Goal: Information Seeking & Learning: Learn about a topic

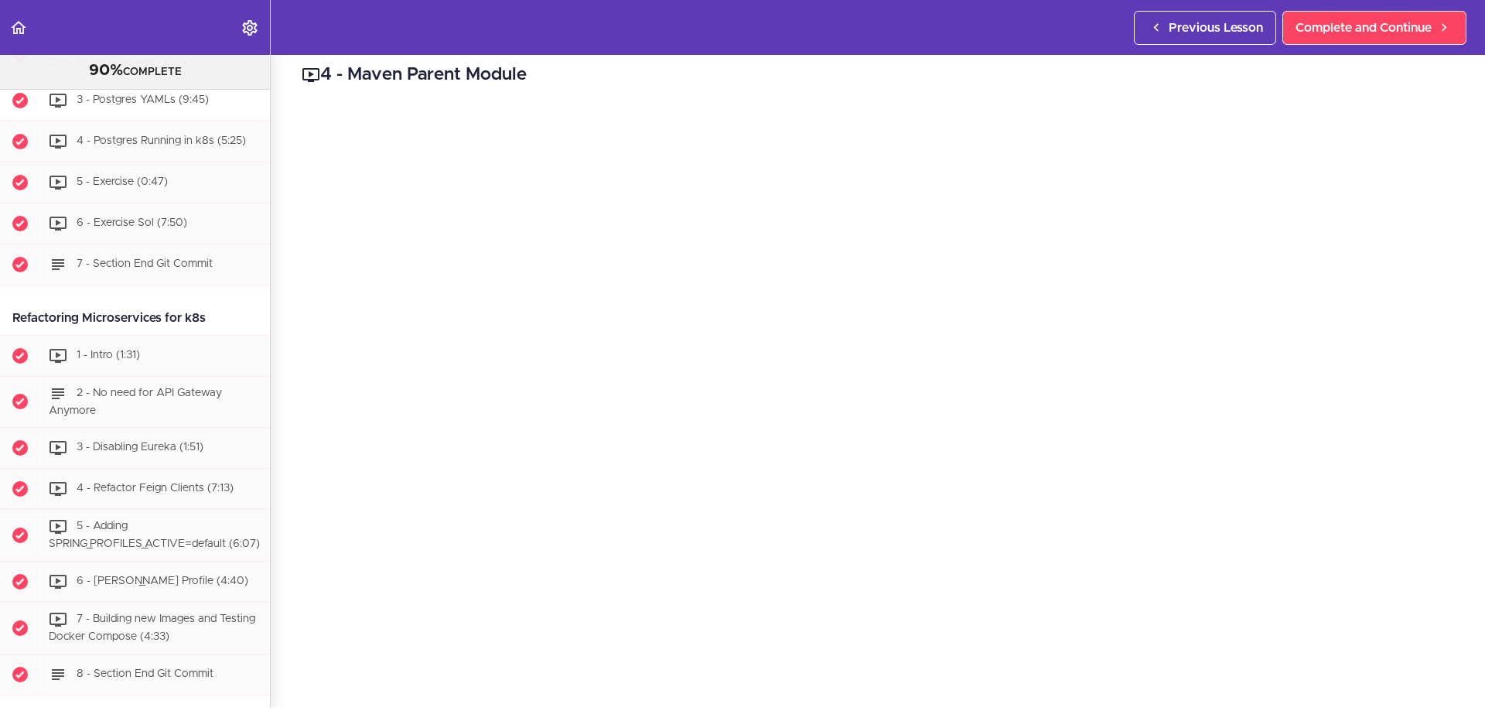
scroll to position [5665, 0]
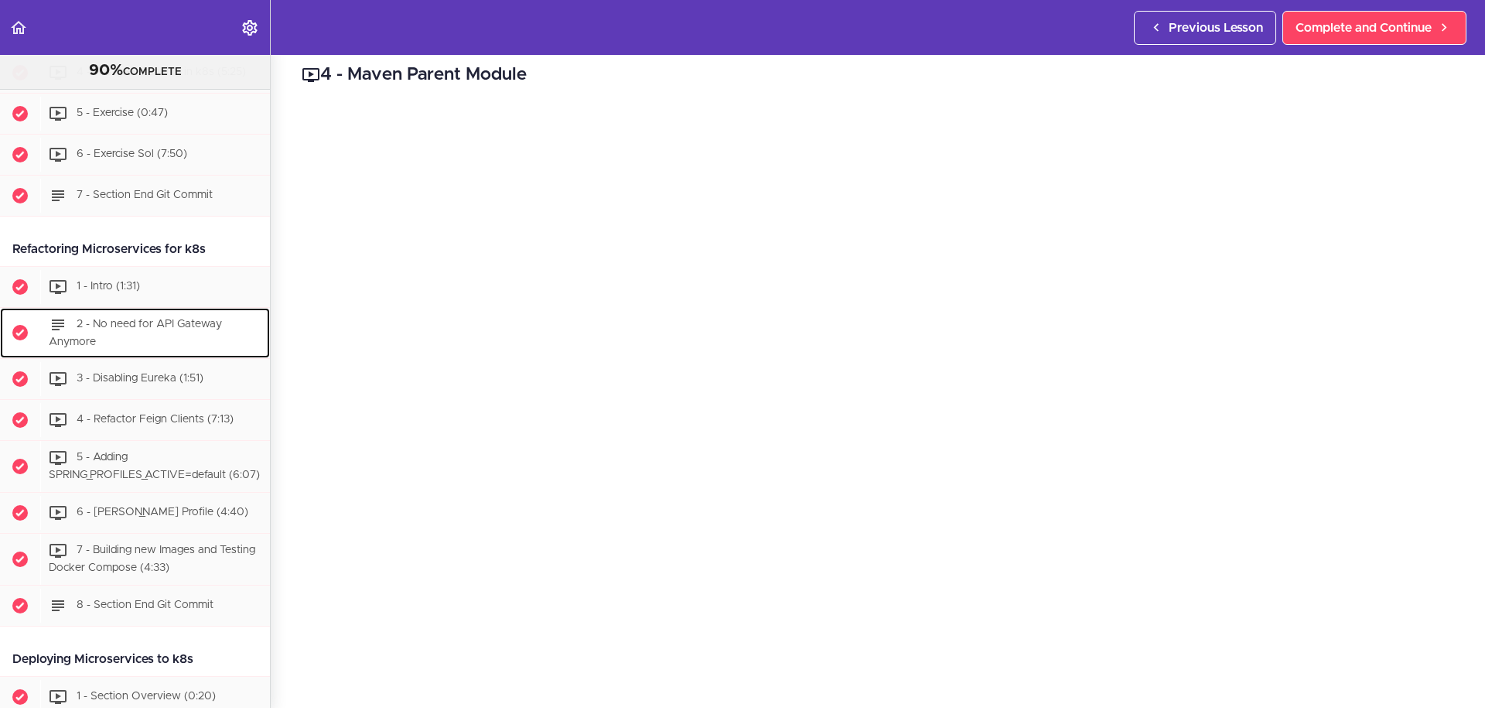
click at [142, 347] on span "2 - No need for API Gateway Anymore" at bounding box center [135, 333] width 173 height 29
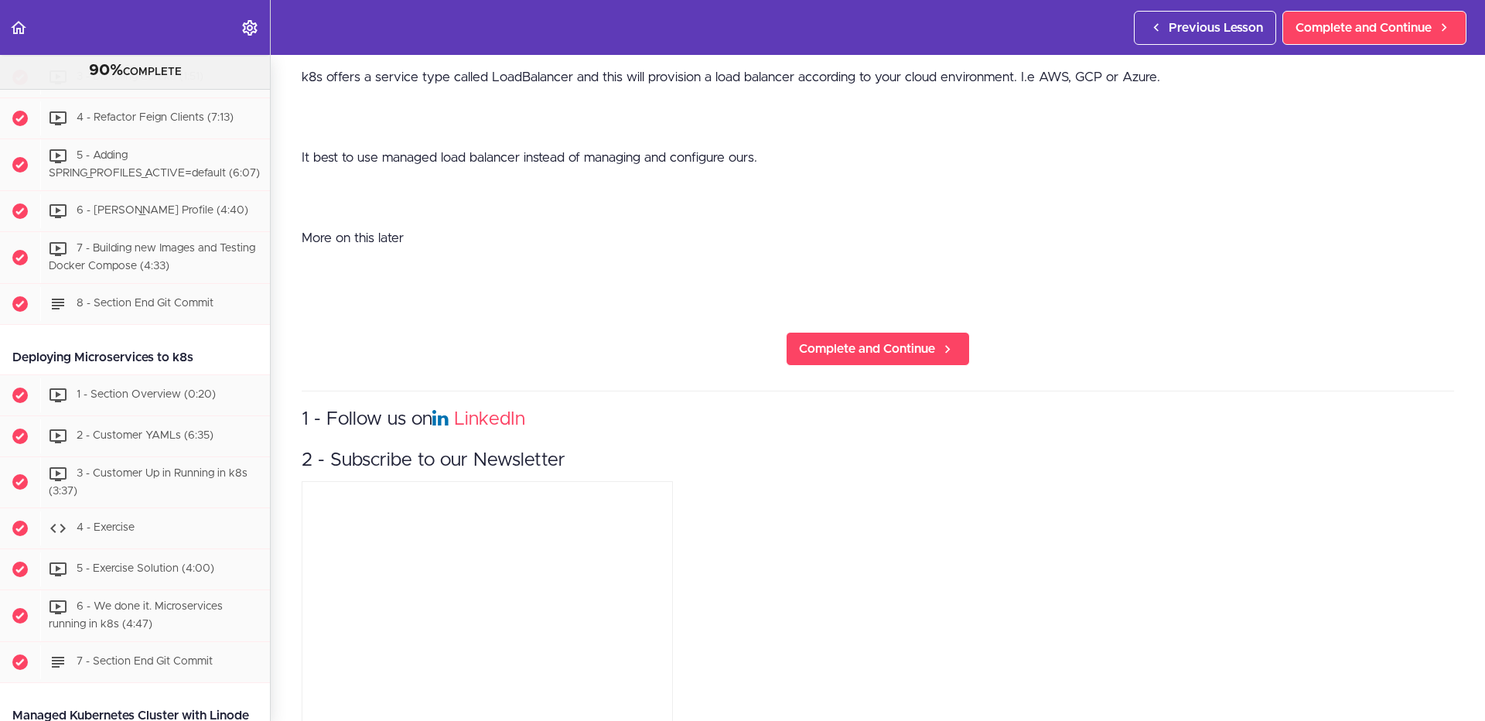
scroll to position [98, 0]
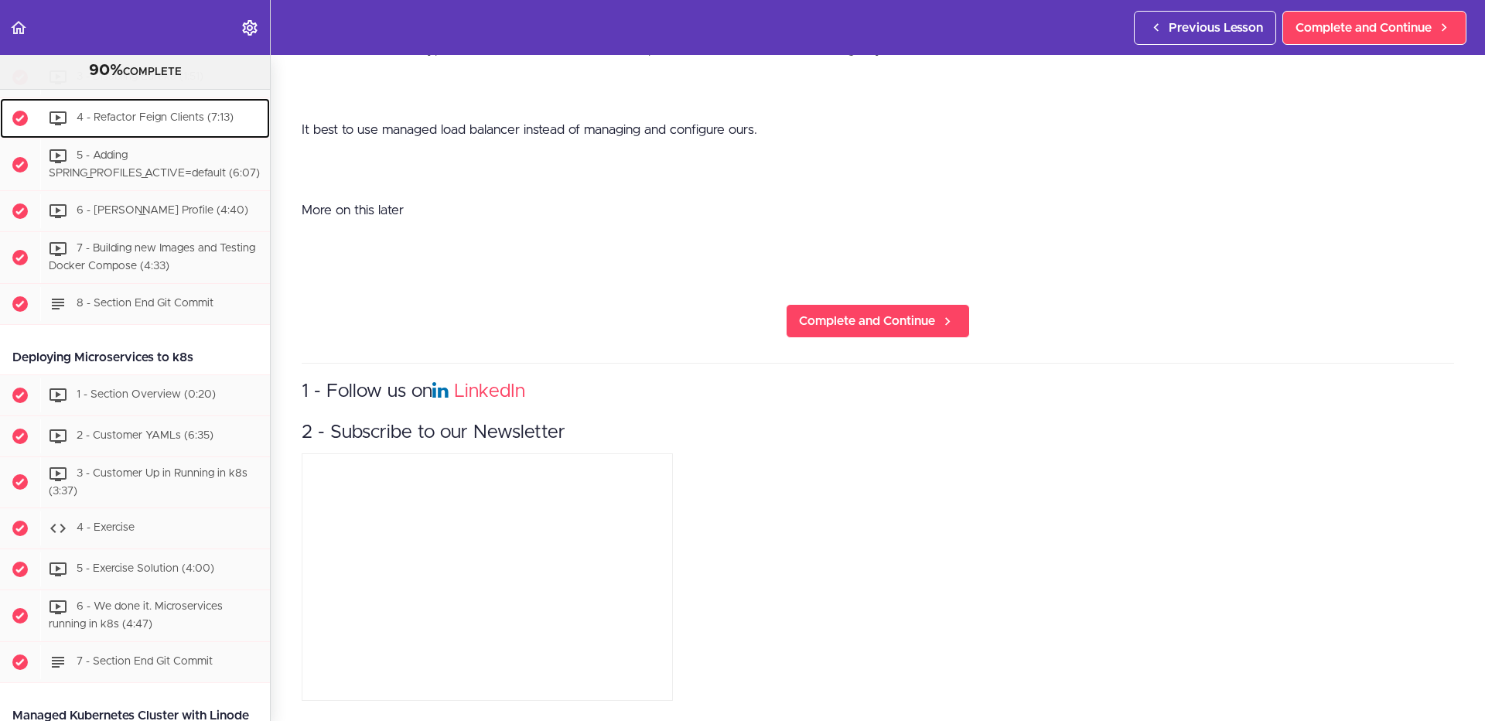
click at [197, 135] on div "4 - Refactor Feign Clients (7:13)" at bounding box center [155, 118] width 230 height 34
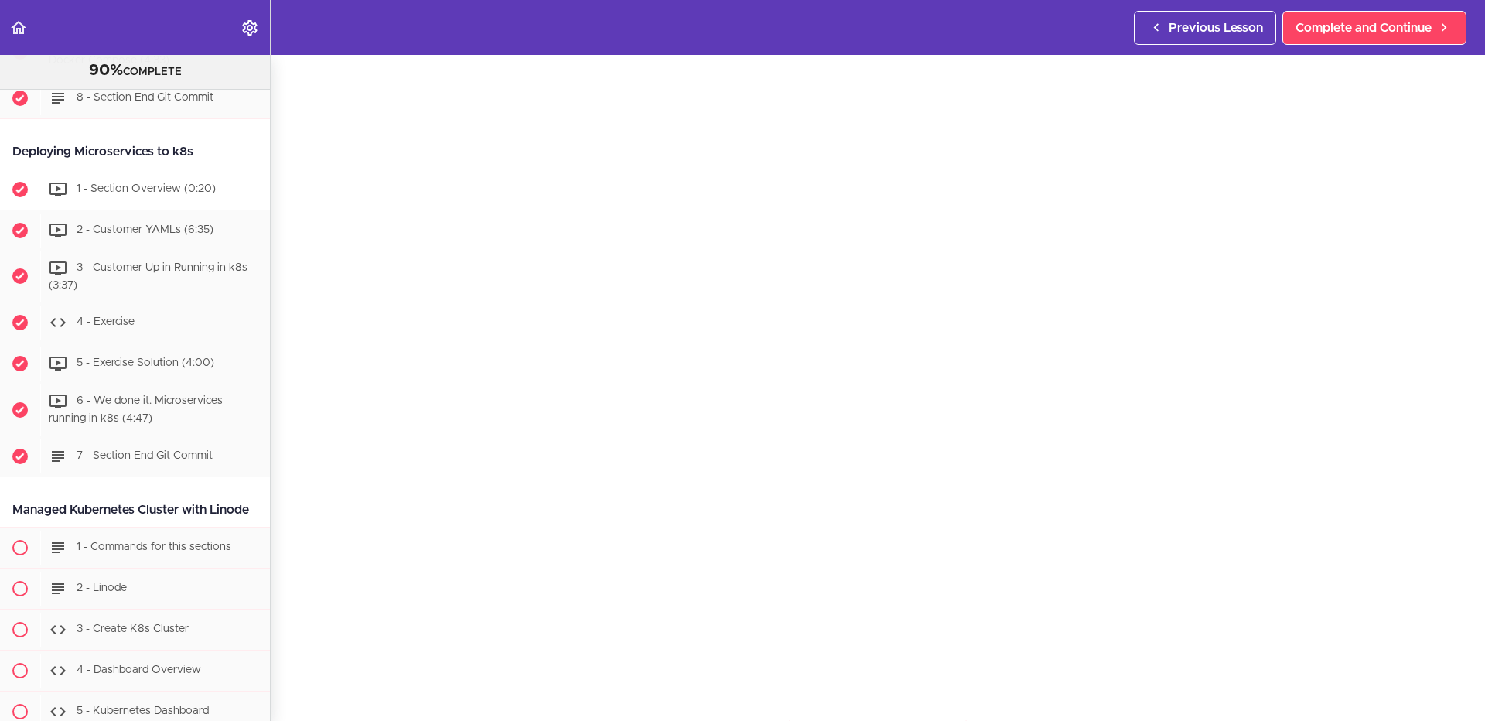
scroll to position [6226, 0]
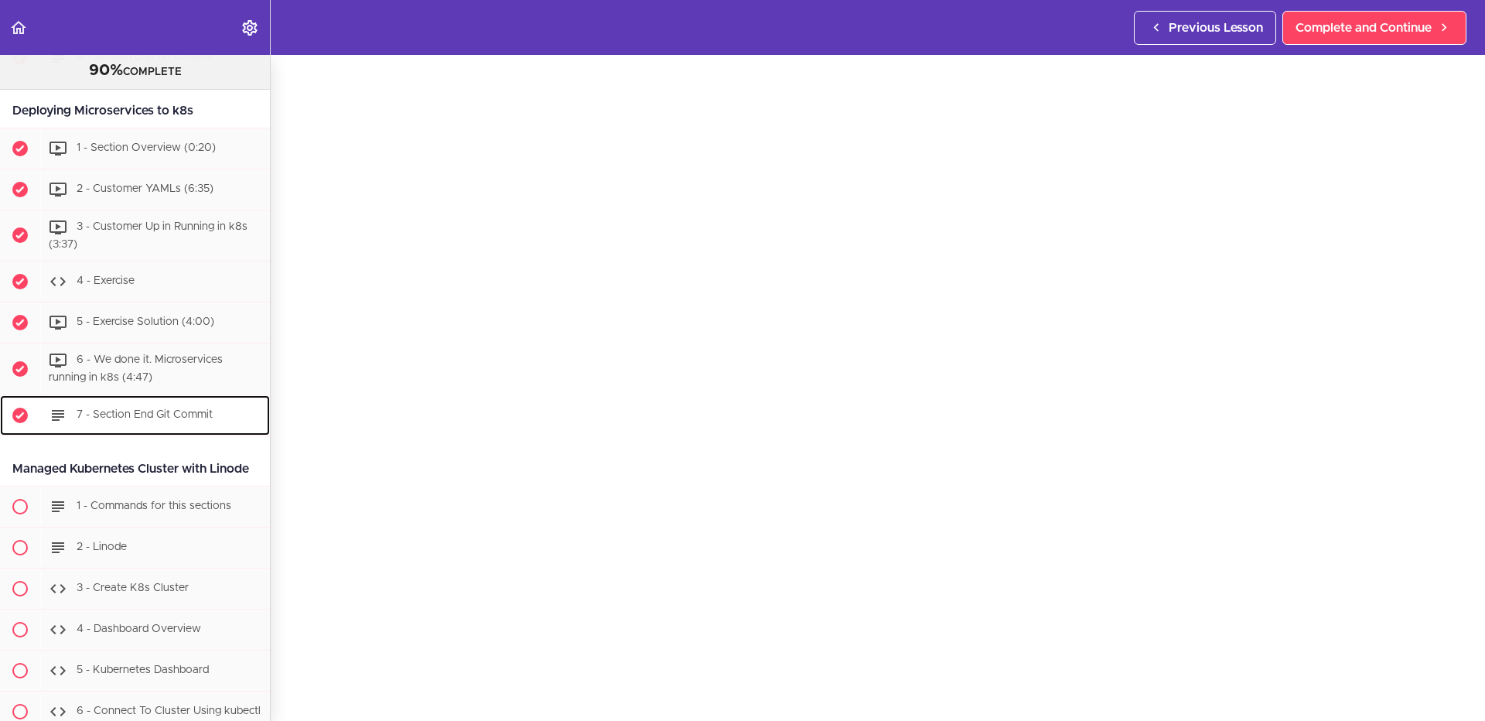
click at [161, 432] on div "7 - Section End Git Commit" at bounding box center [155, 415] width 230 height 34
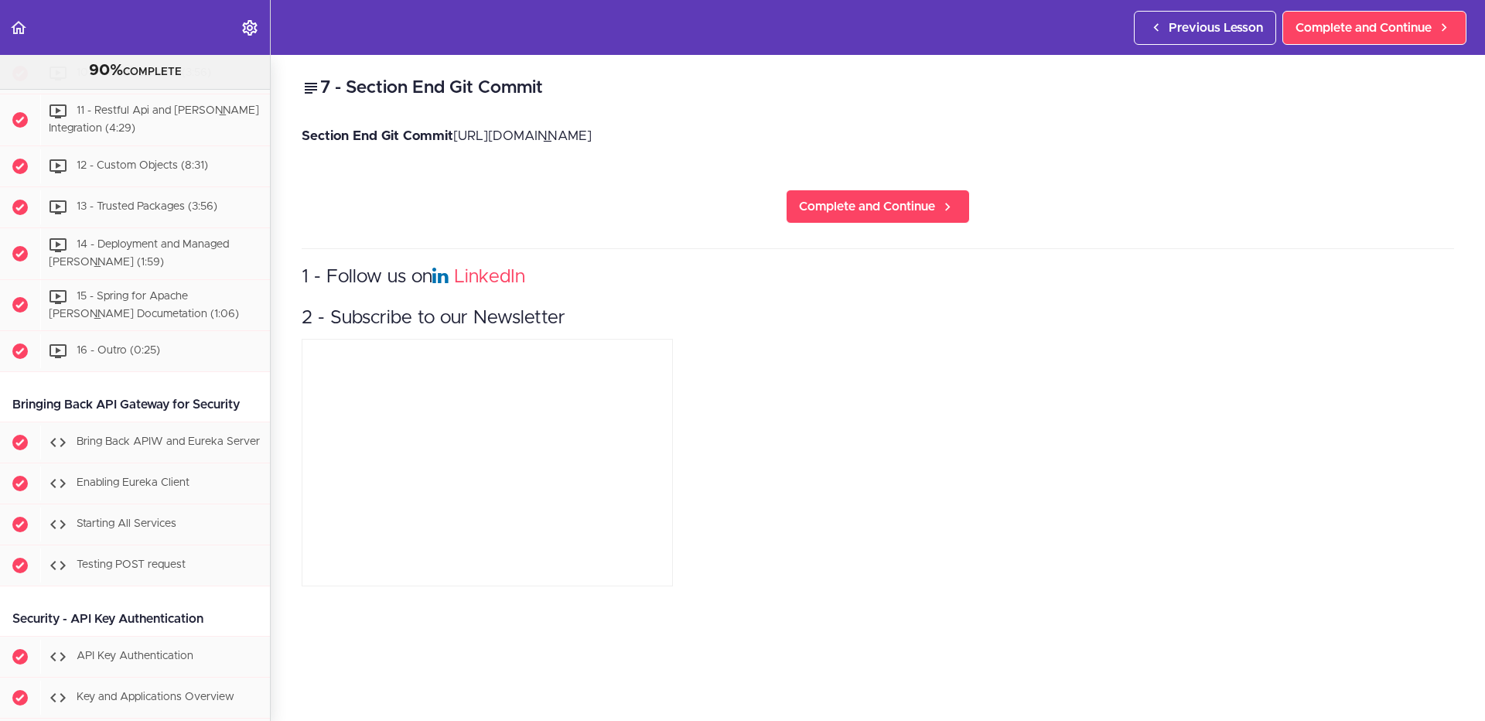
scroll to position [7947, 0]
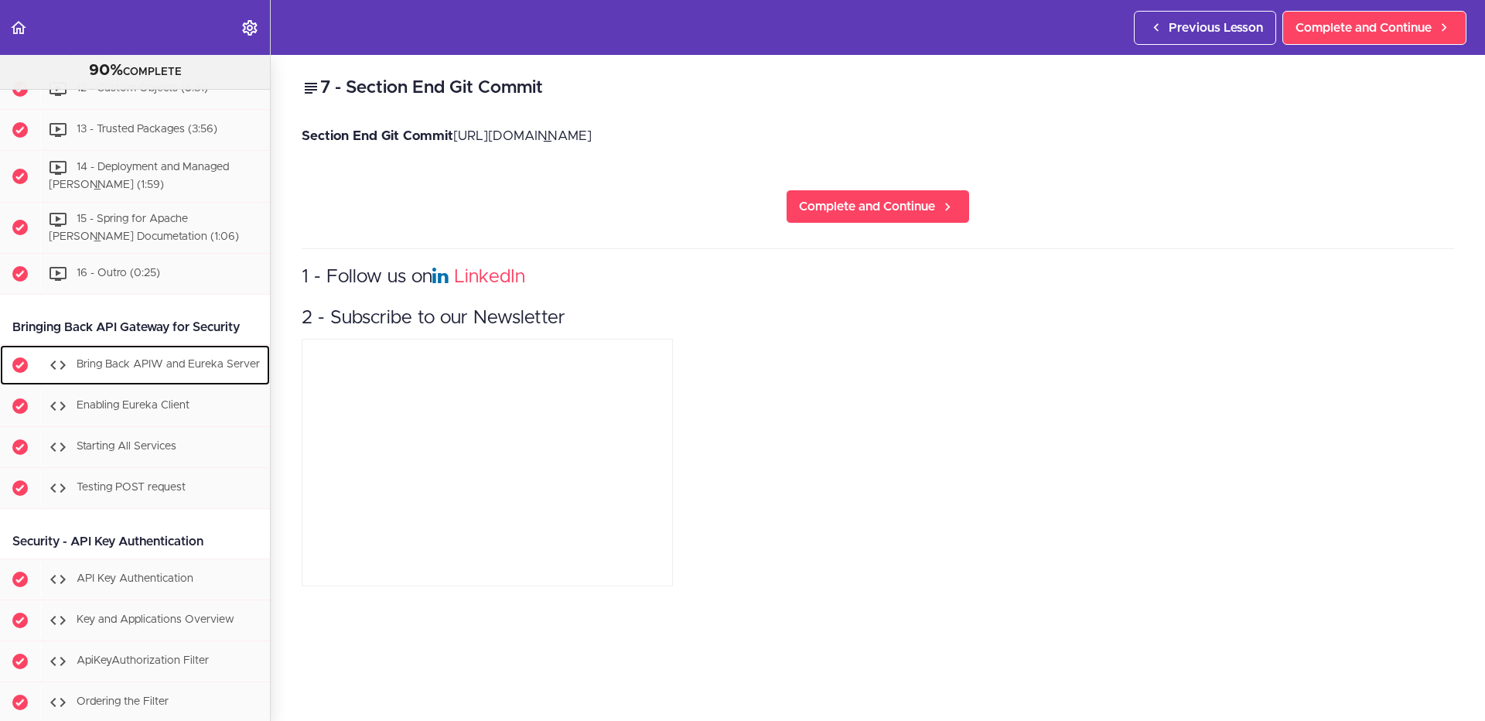
click at [186, 382] on div "Bring Back APIW and Eureka Server" at bounding box center [155, 365] width 230 height 34
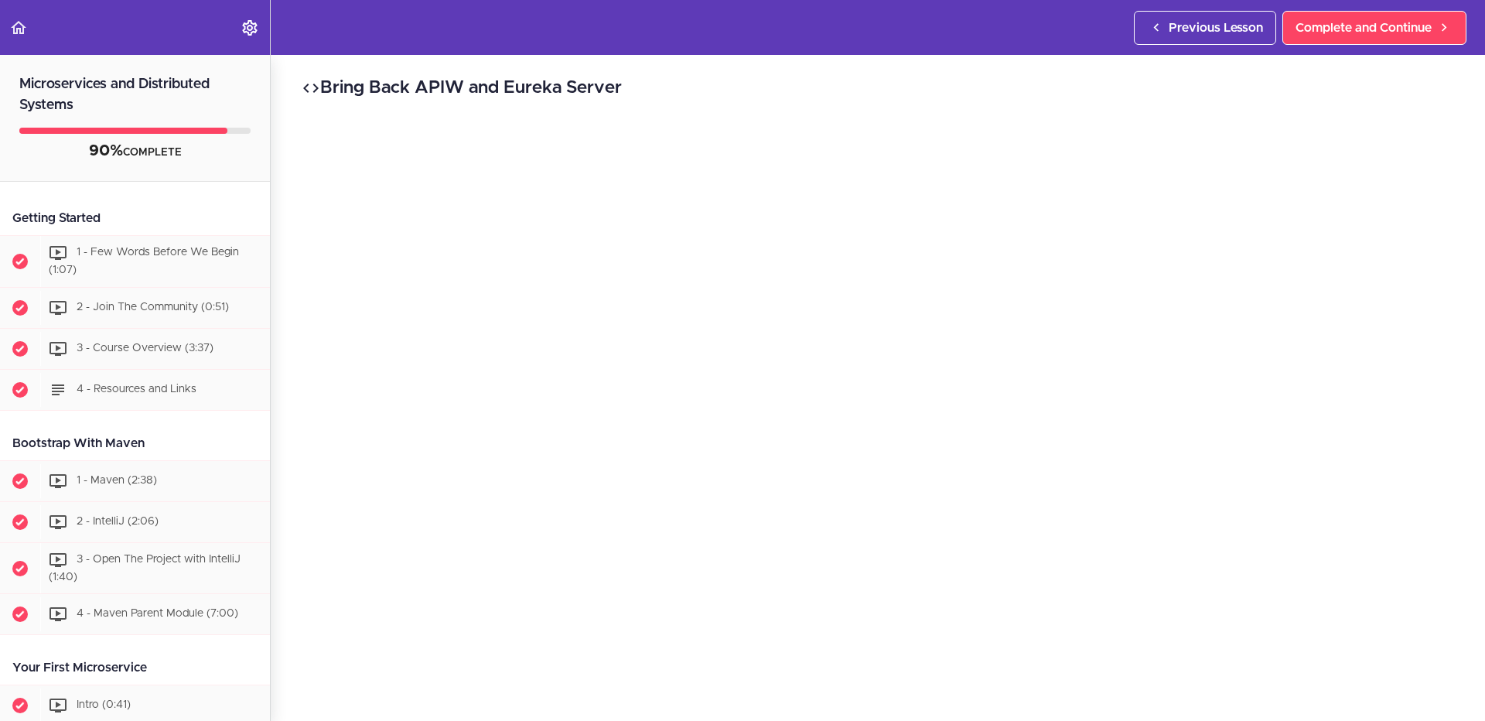
scroll to position [14, 0]
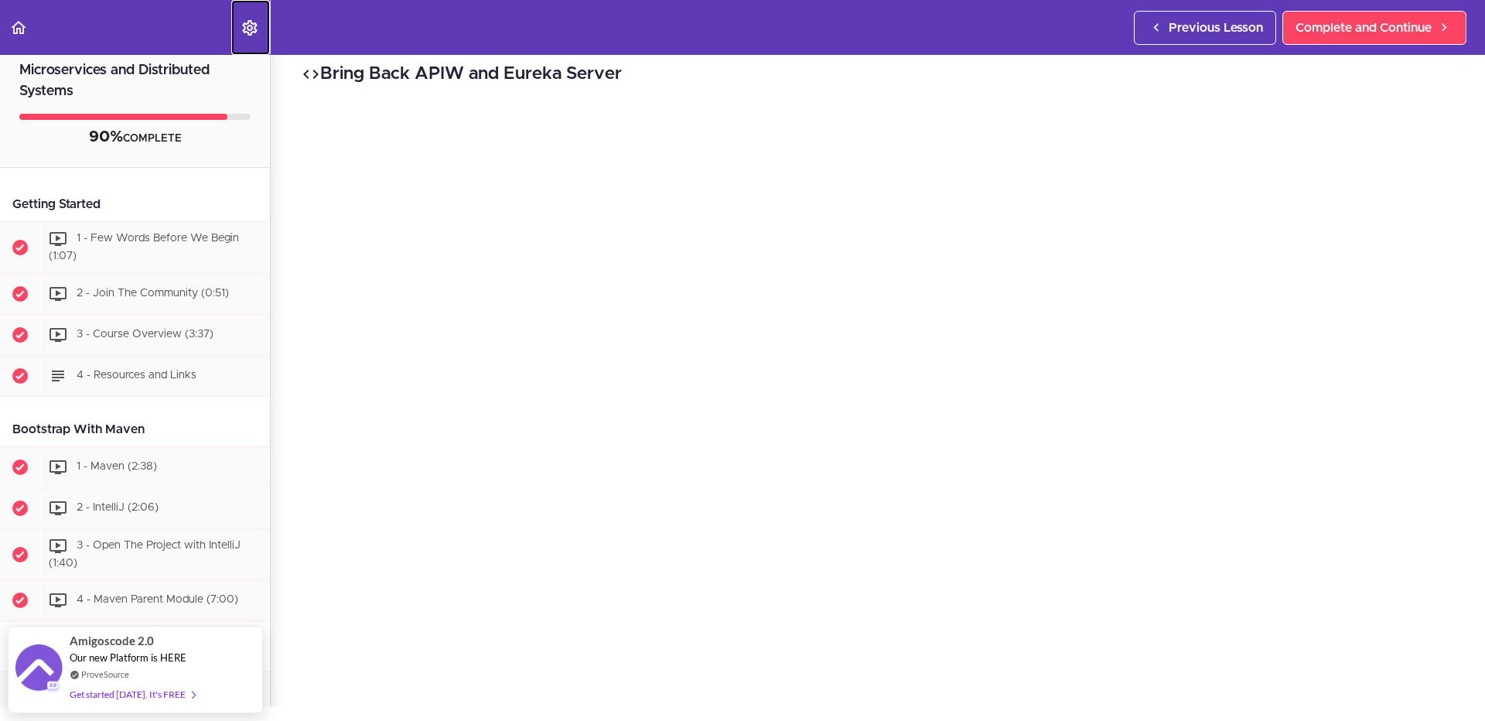
click at [245, 25] on icon "Settings Menu" at bounding box center [250, 28] width 19 height 19
click at [244, 25] on use "Settings Menu" at bounding box center [249, 27] width 15 height 15
click at [249, 20] on use "Settings Menu" at bounding box center [249, 27] width 15 height 15
click at [269, 62] on li "Autoplay" at bounding box center [316, 74] width 169 height 36
click at [341, 67] on li "Autoplay" at bounding box center [316, 74] width 169 height 36
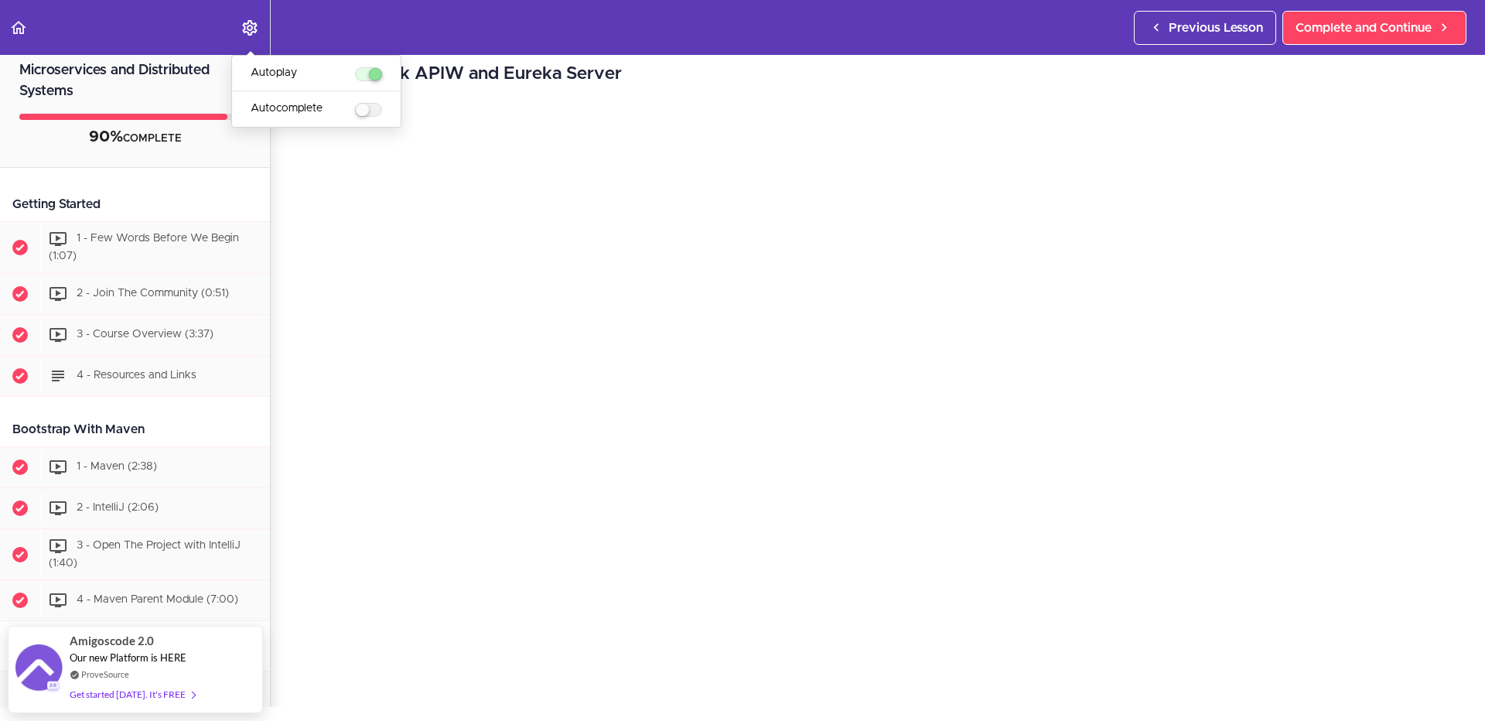
click at [377, 66] on li "Autoplay" at bounding box center [316, 74] width 169 height 36
click at [374, 70] on label "menuitem" at bounding box center [368, 74] width 27 height 14
click at [365, 70] on input "Autoplay" at bounding box center [360, 75] width 10 height 10
checkbox input "false"
click at [669, 57] on div "Bring Back APIW and Eureka Server Complete and Continue 1 - Follow us on Linked…" at bounding box center [878, 374] width 1215 height 666
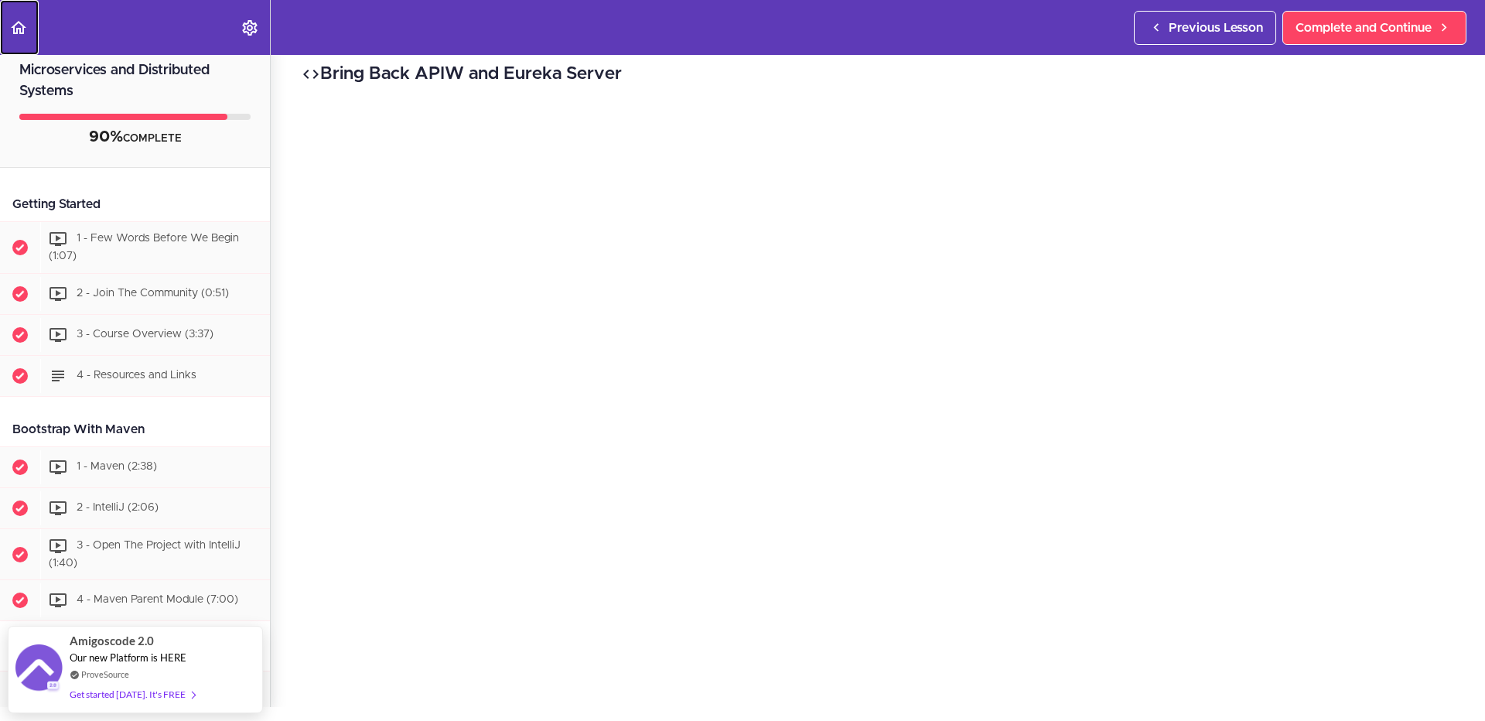
click at [15, 20] on icon "Back to course curriculum" at bounding box center [18, 28] width 19 height 19
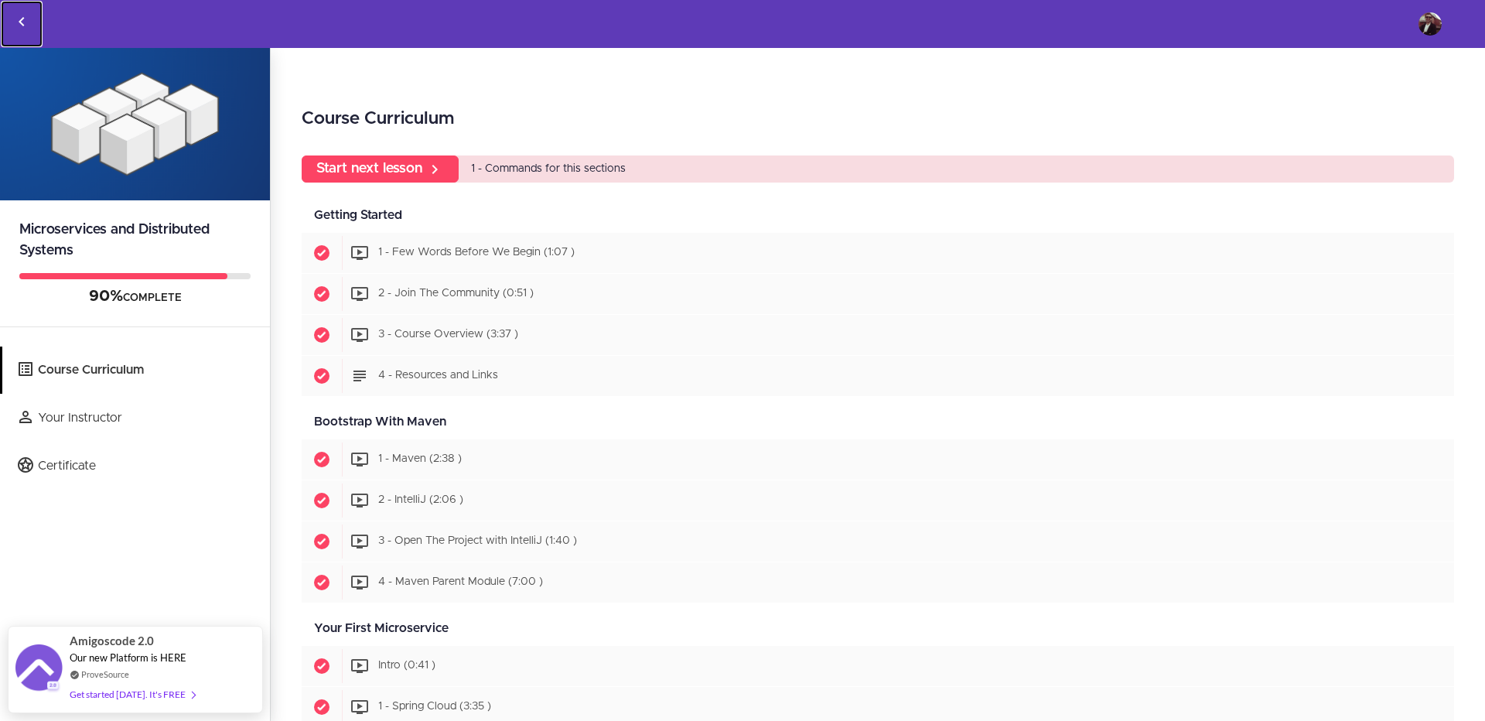
click at [29, 15] on icon "Back to courses" at bounding box center [21, 21] width 19 height 19
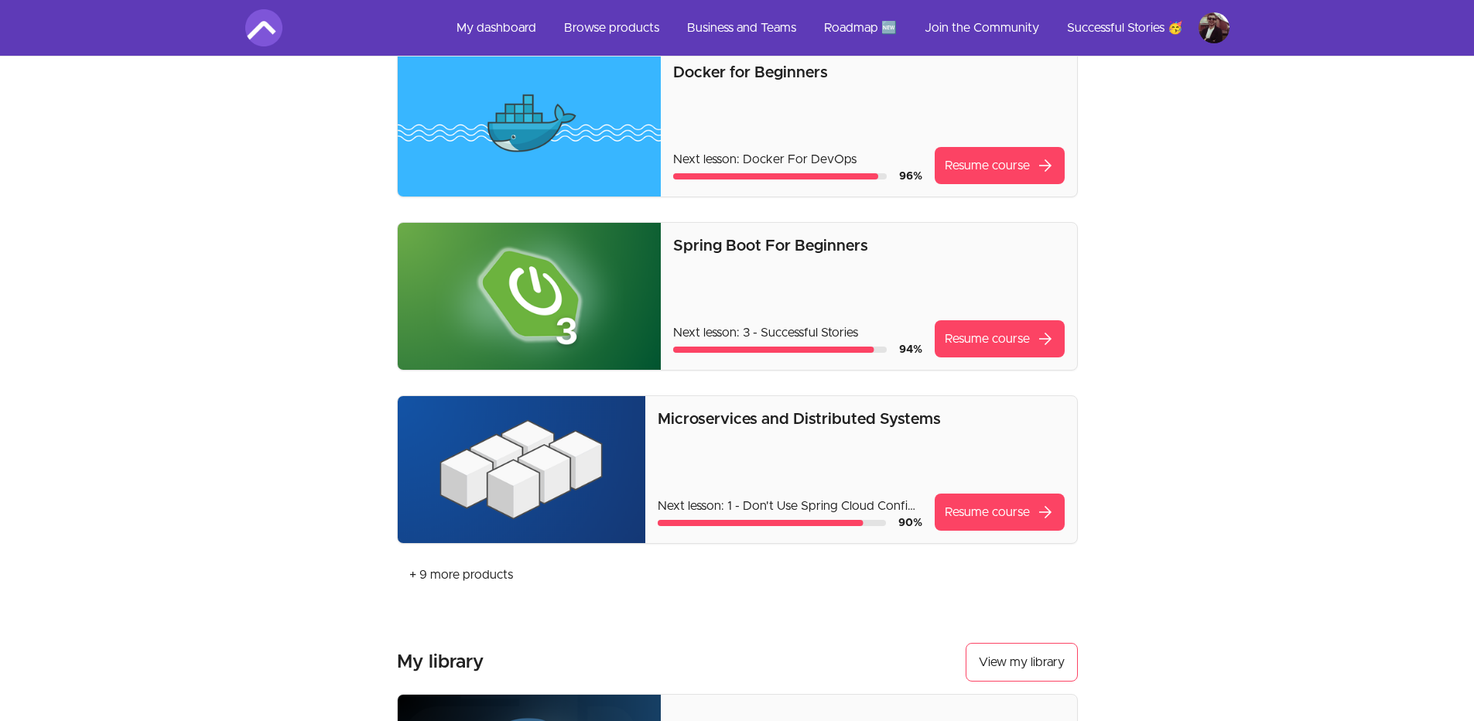
scroll to position [464, 0]
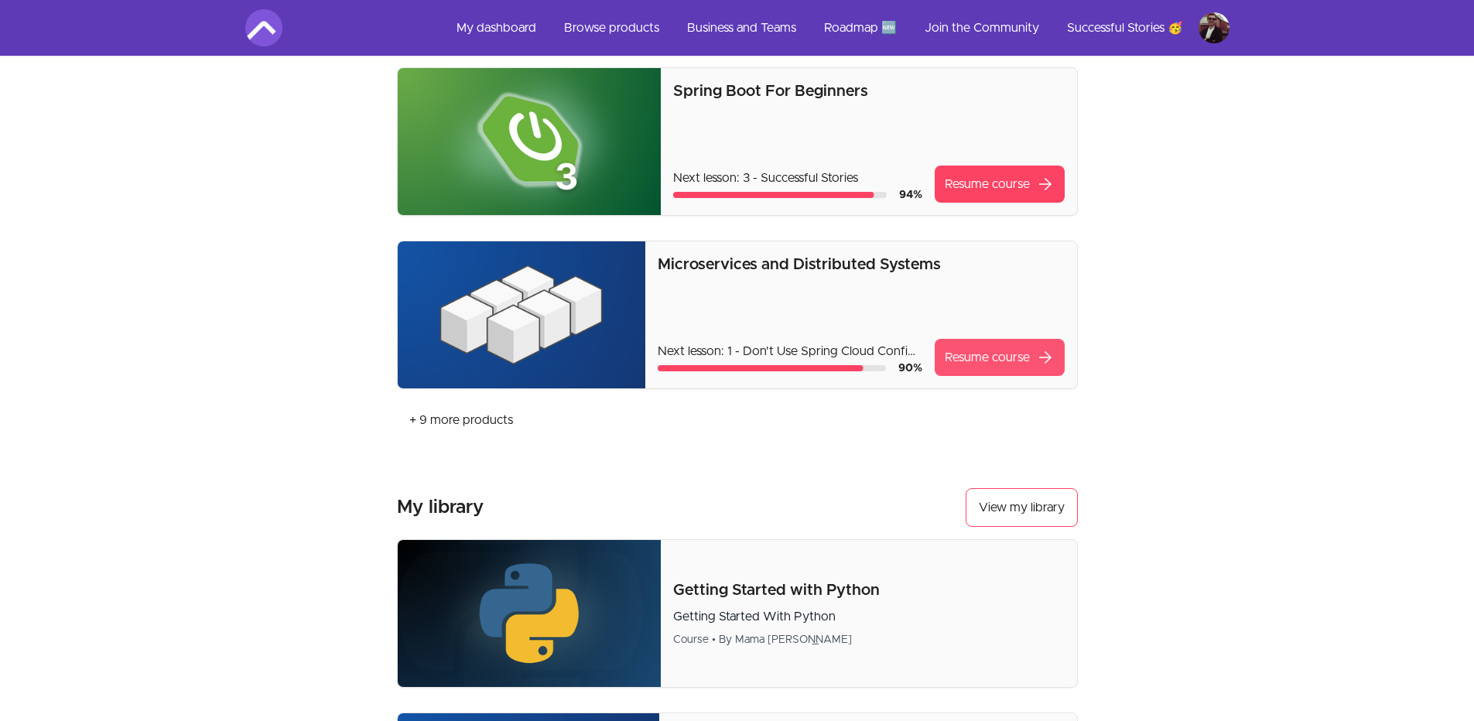
click at [1027, 364] on link "Resume course arrow_forward" at bounding box center [1000, 357] width 130 height 37
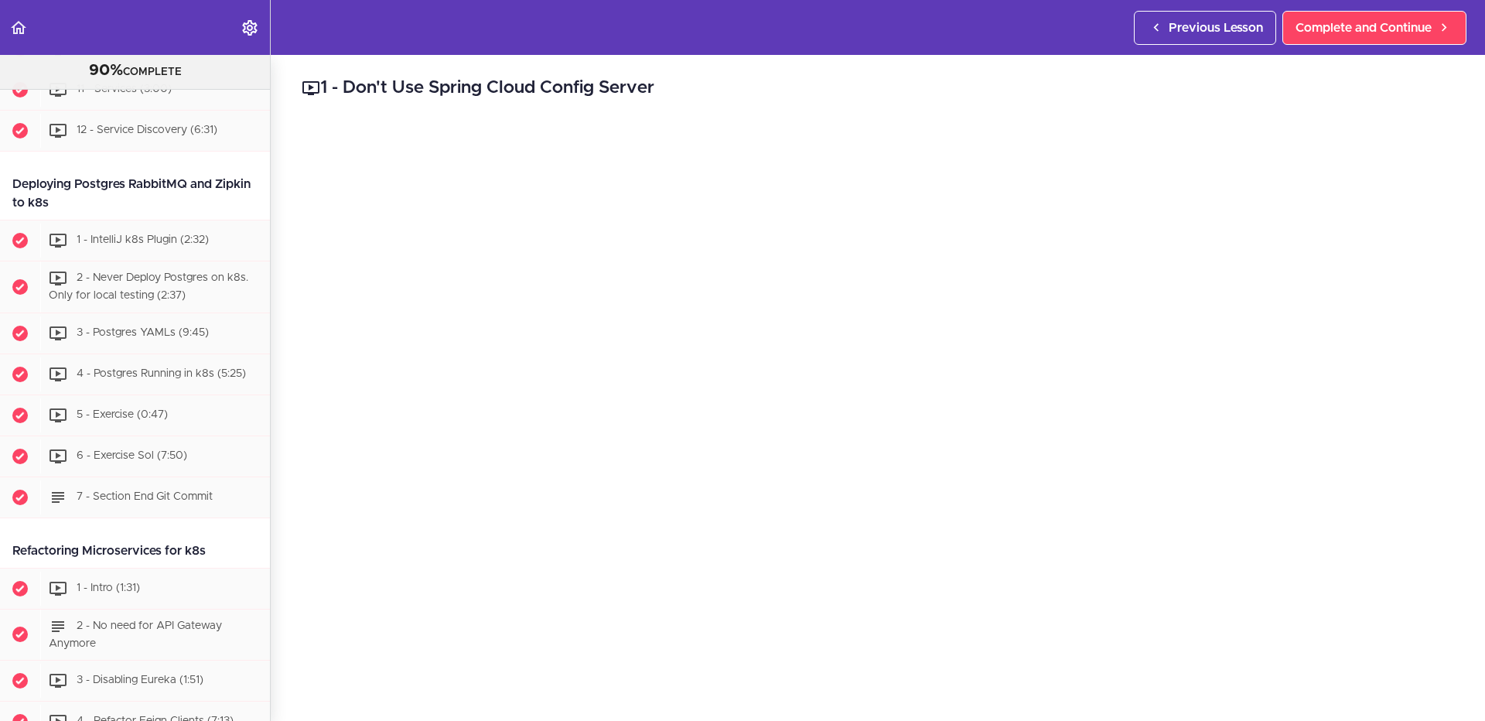
scroll to position [8963, 0]
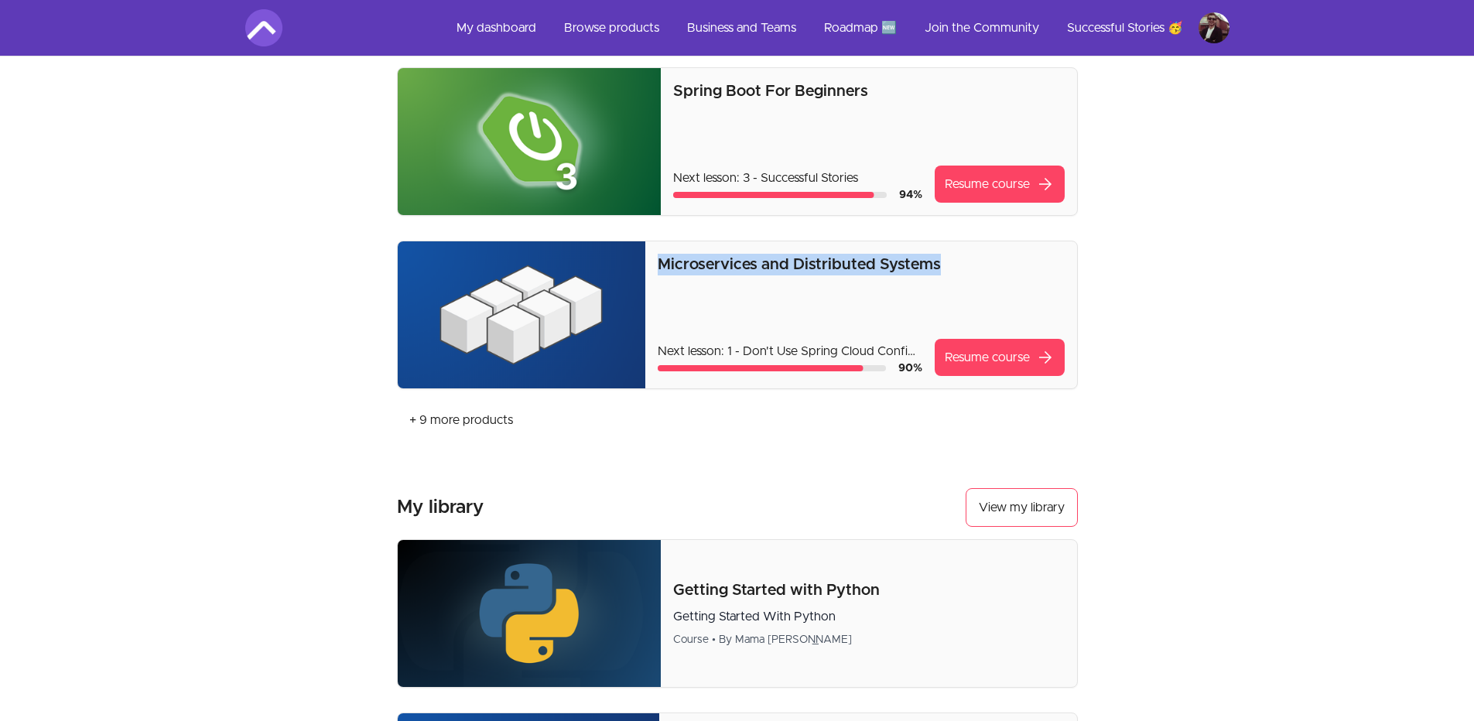
click at [965, 260] on p "Microservices and Distributed Systems" at bounding box center [861, 265] width 407 height 22
copy p "Microservices and Distributed Systems"
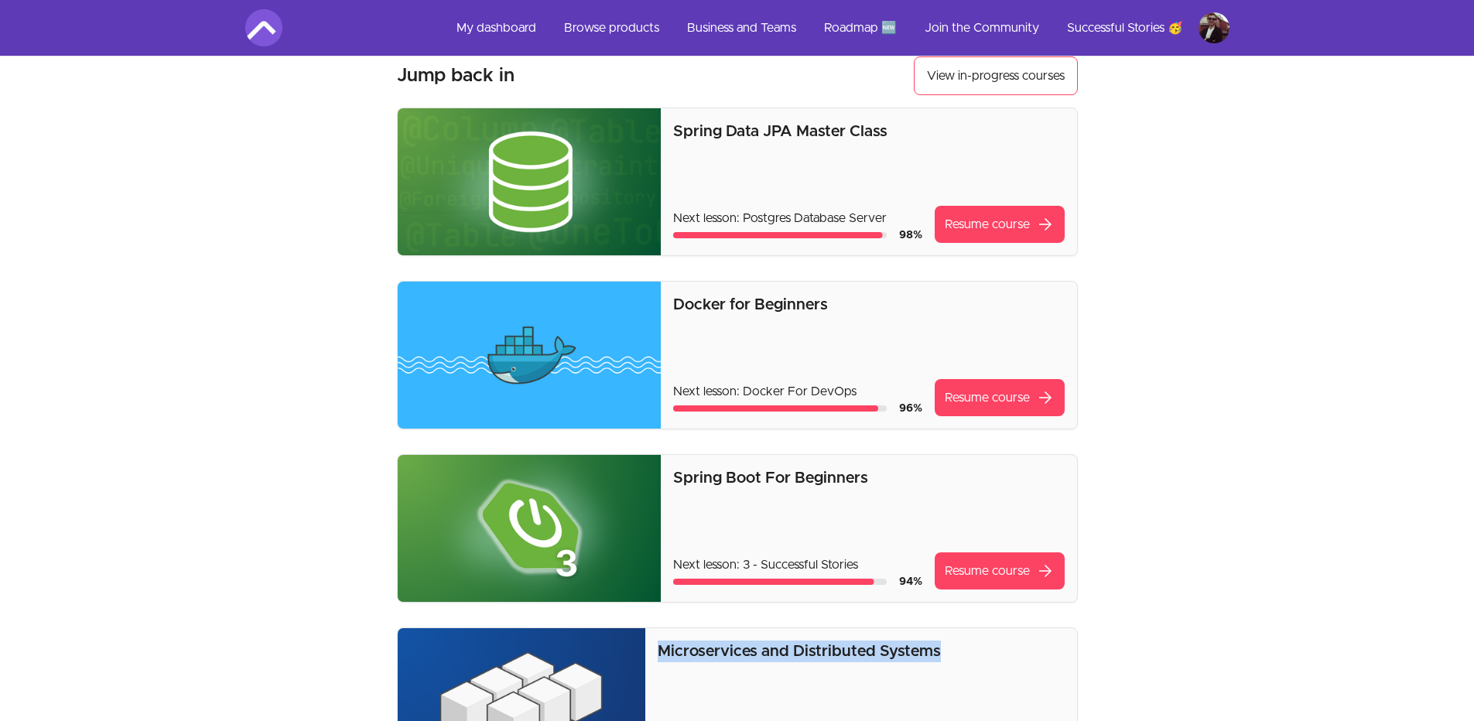
scroll to position [464, 0]
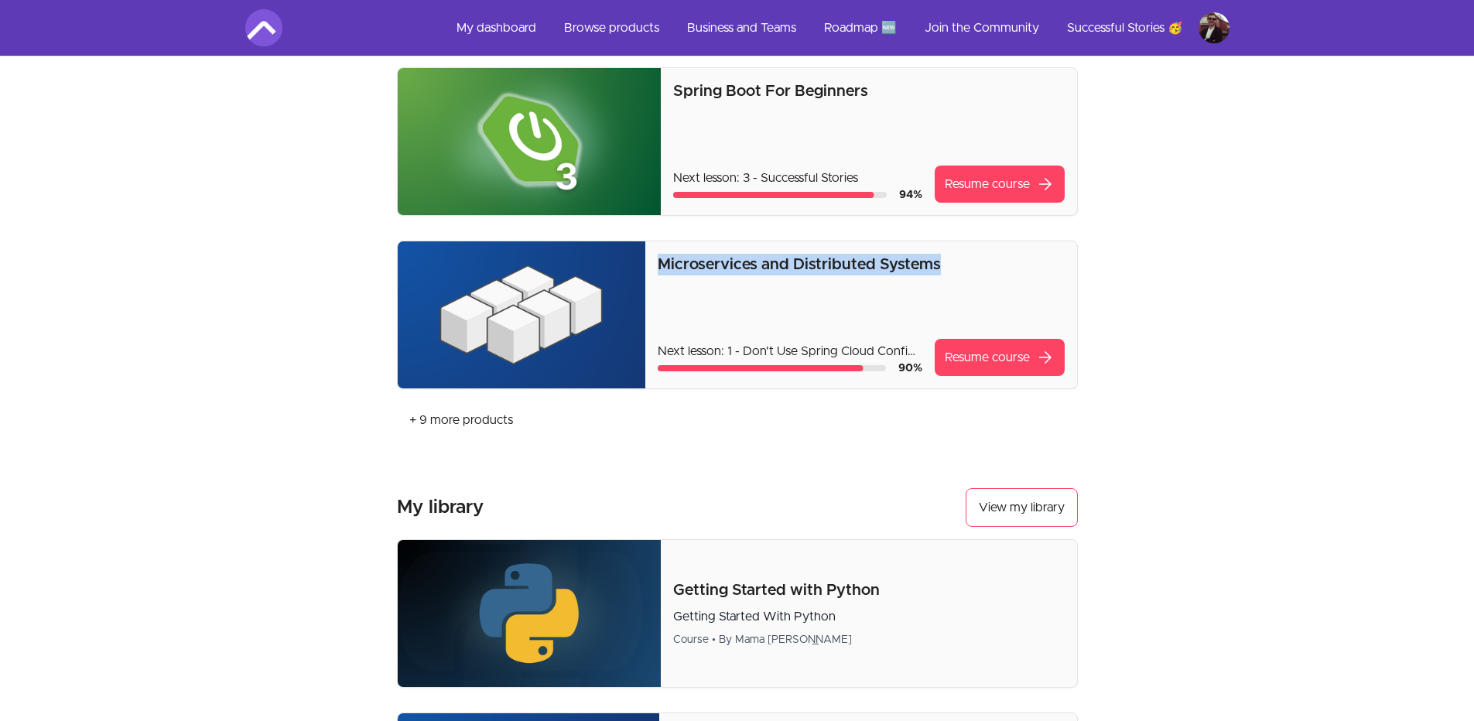
click at [735, 248] on div "Microservices and Distributed Systems Next lesson: 1 - Don't Use Spring Cloud C…" at bounding box center [861, 314] width 432 height 147
click at [726, 261] on p "Microservices and Distributed Systems" at bounding box center [861, 265] width 407 height 22
click at [553, 275] on img at bounding box center [522, 314] width 248 height 147
click at [512, 316] on img at bounding box center [522, 314] width 248 height 147
click at [1016, 356] on link "Resume course arrow_forward" at bounding box center [1000, 357] width 130 height 37
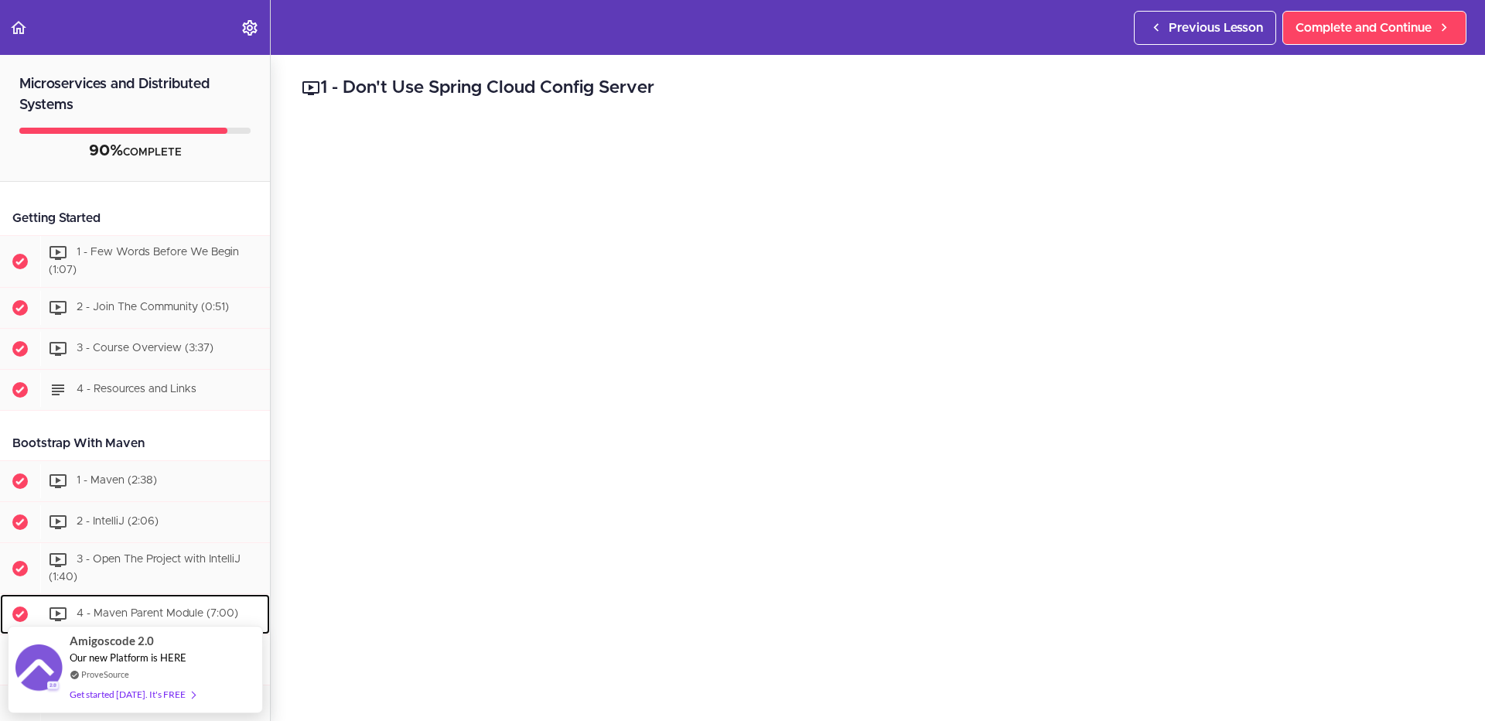
click at [128, 600] on div "4 - Maven Parent Module (7:00)" at bounding box center [155, 614] width 230 height 34
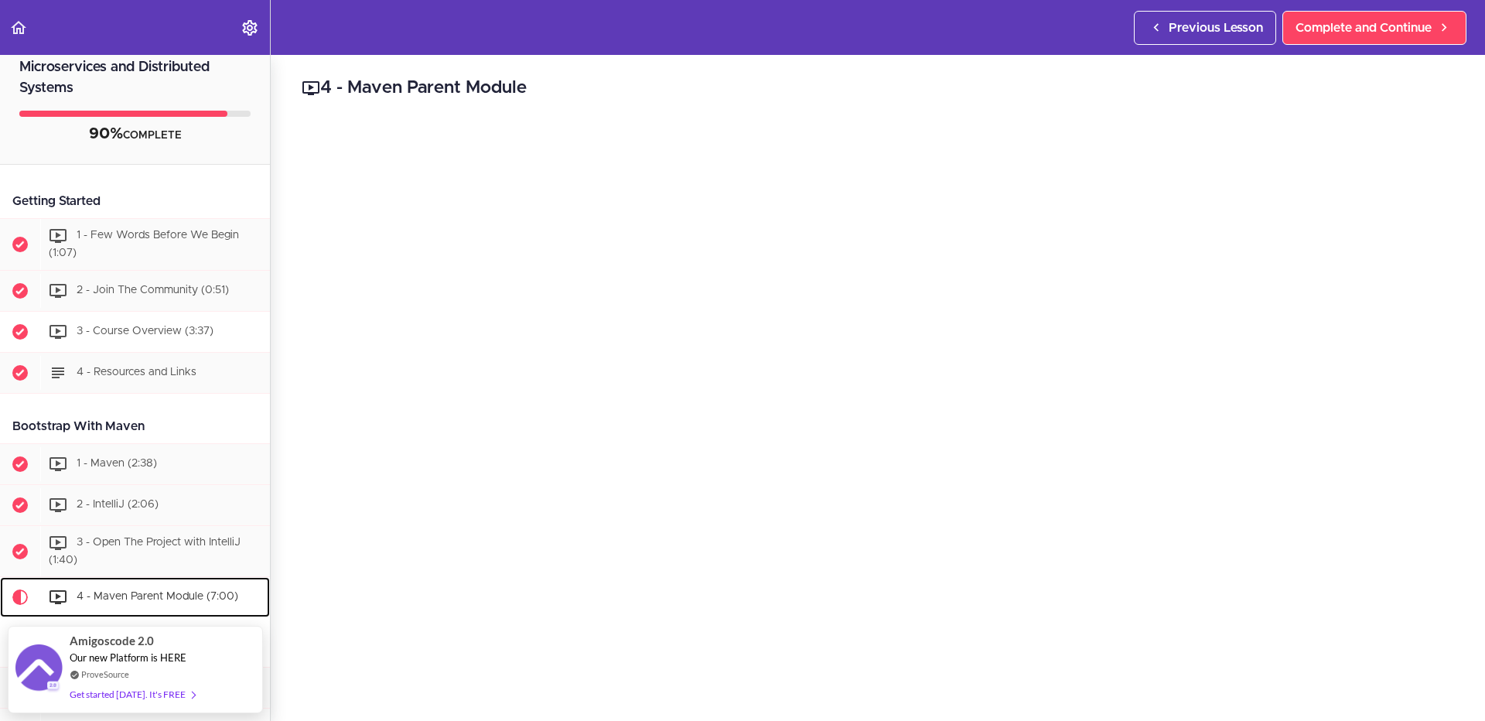
scroll to position [172, 0]
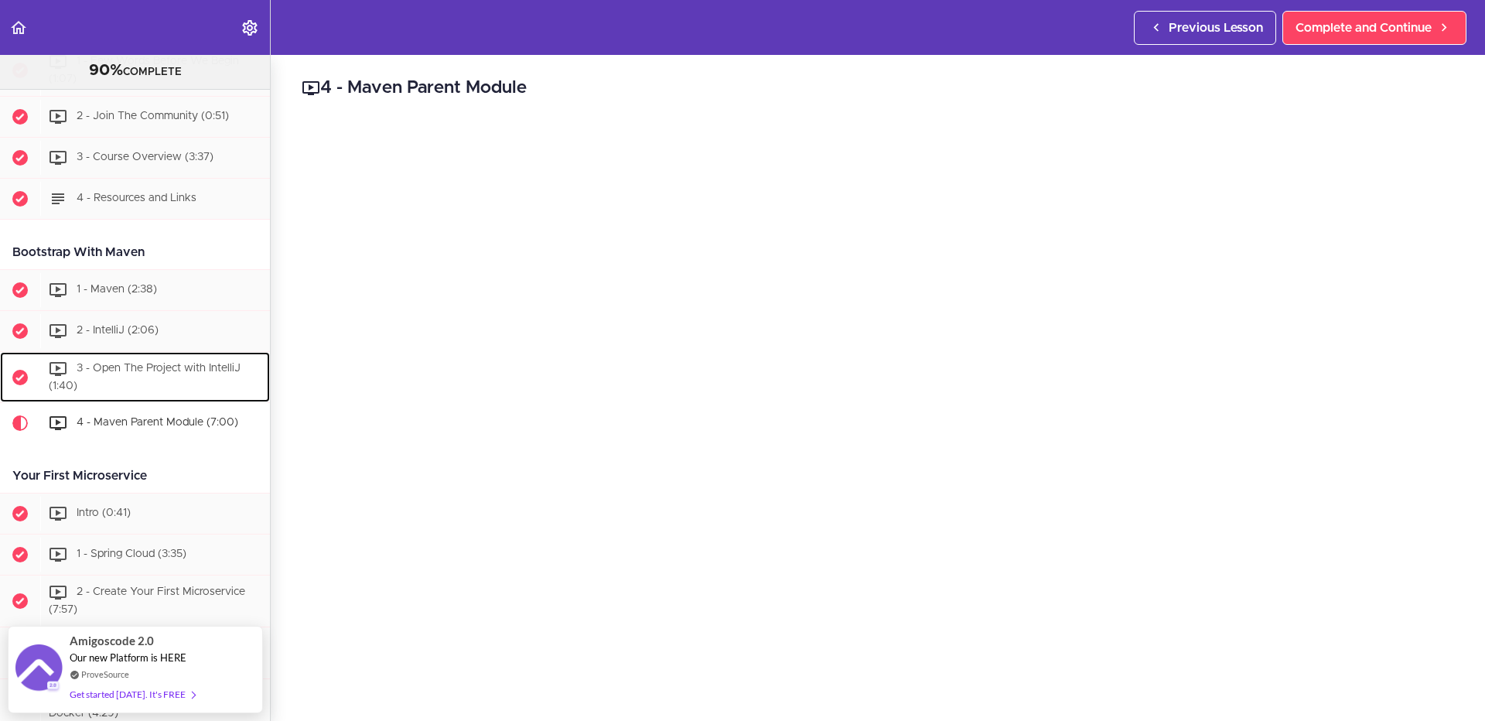
click at [206, 369] on span "3 - Open The Project with IntelliJ (1:40)" at bounding box center [145, 377] width 192 height 29
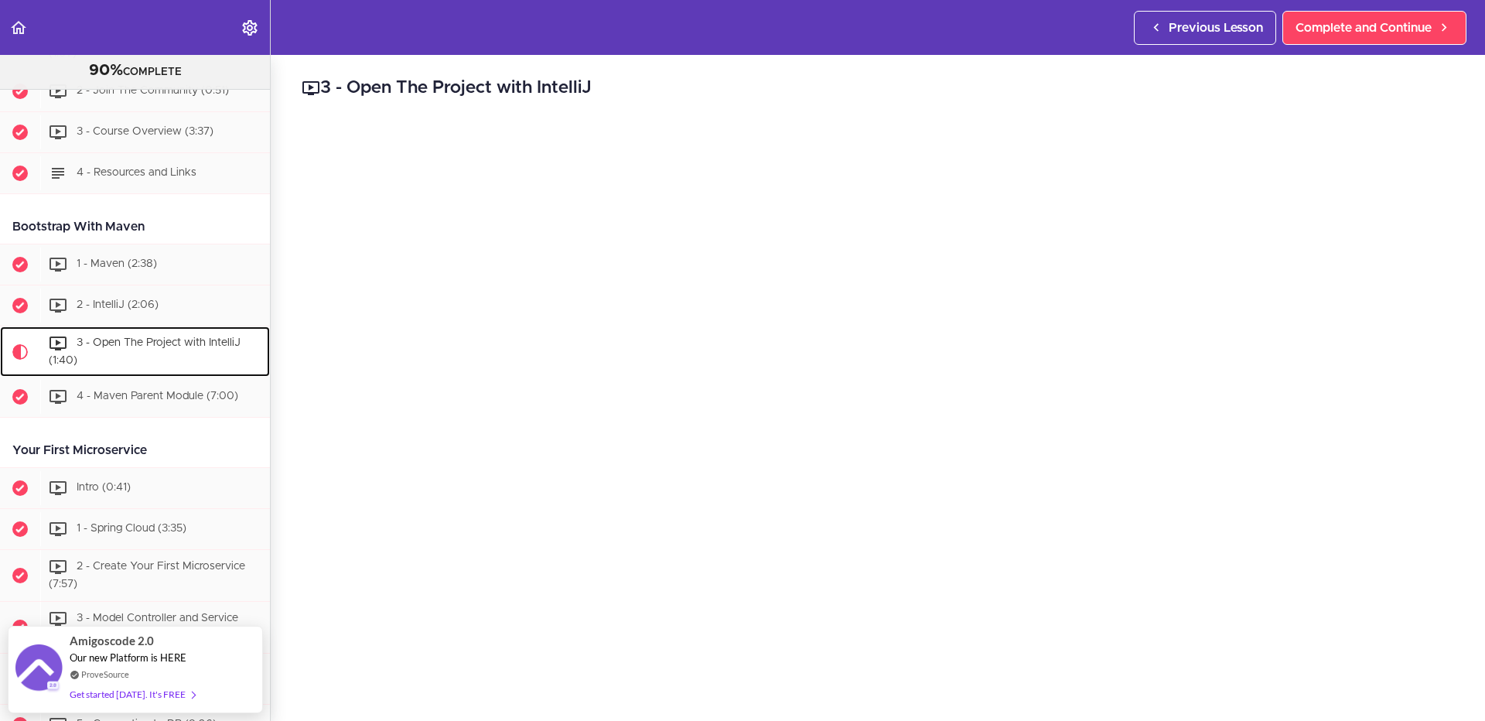
scroll to position [179, 0]
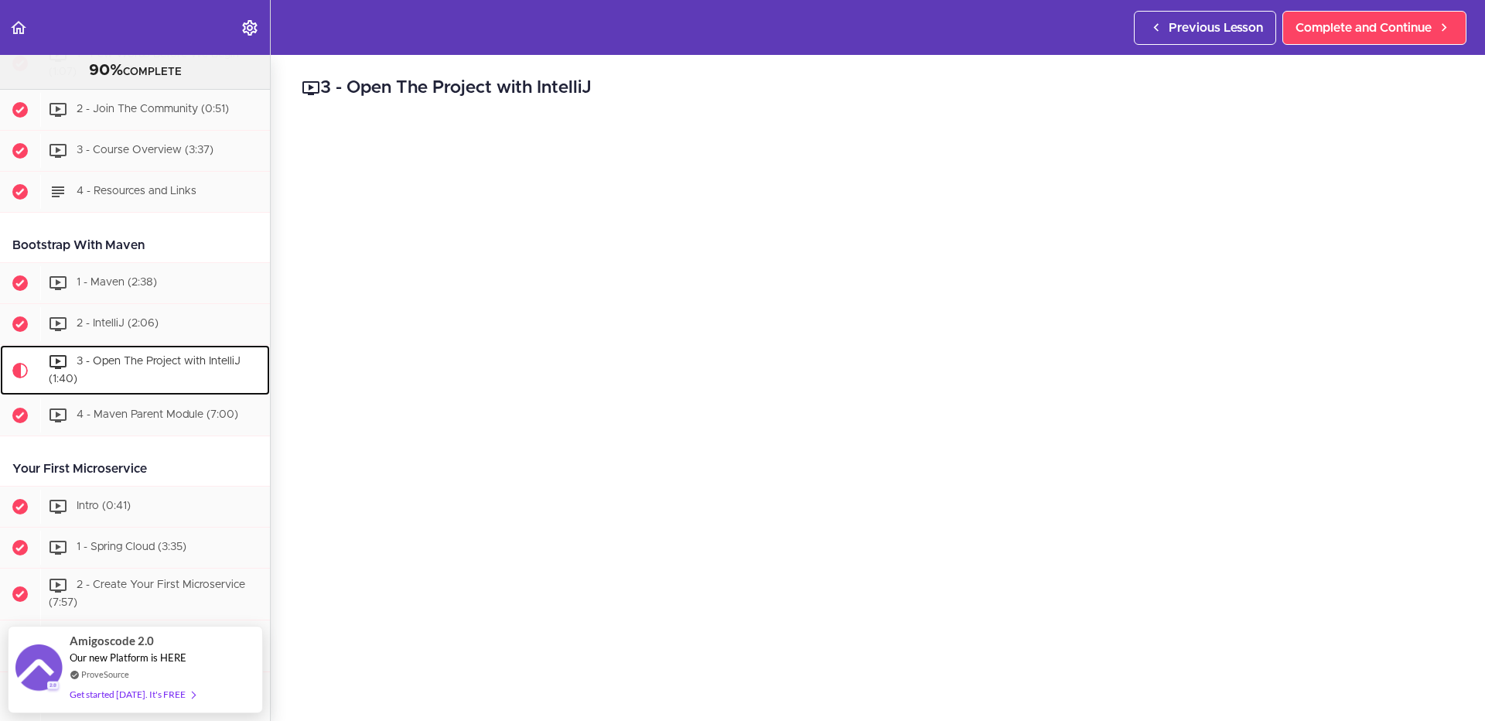
click at [163, 345] on div "3 - Open The Project with IntelliJ (1:40)" at bounding box center [155, 370] width 230 height 51
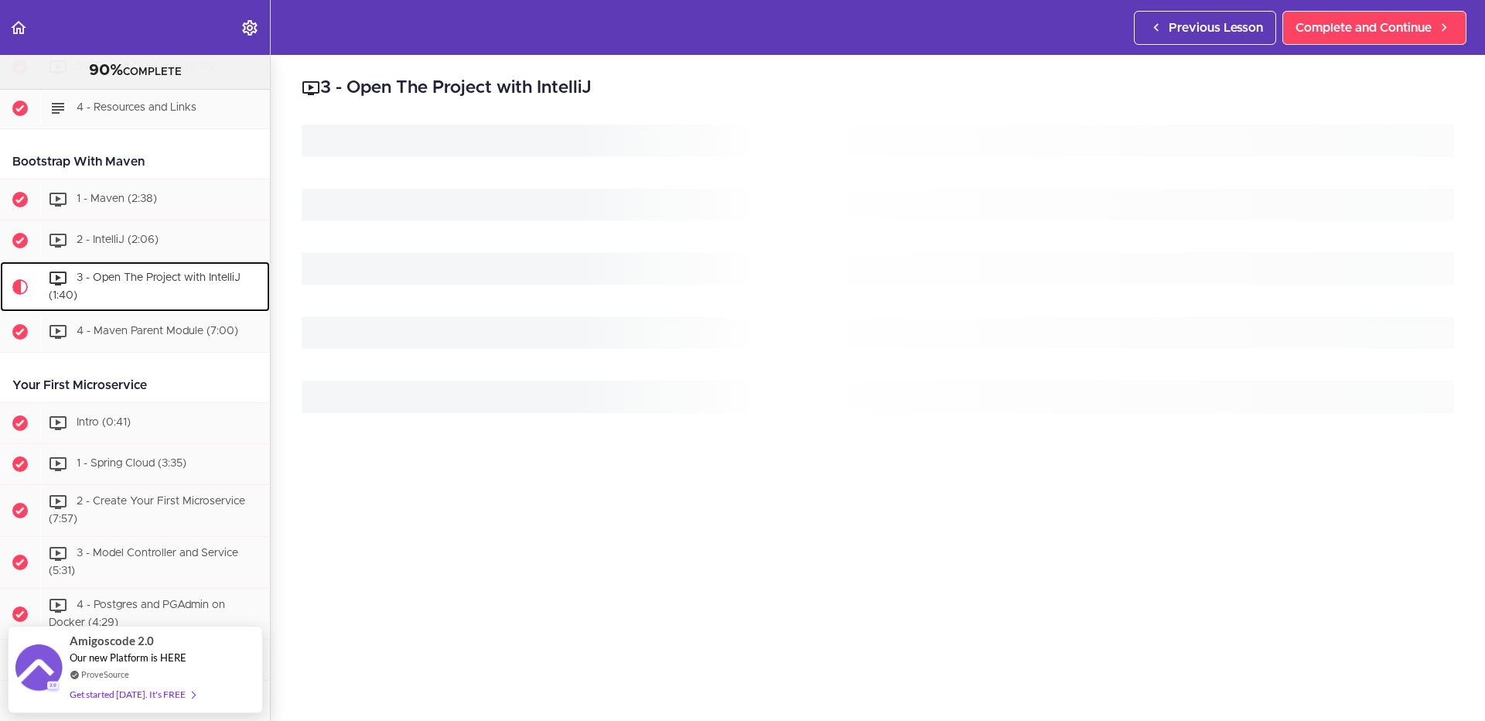
click at [165, 328] on ul "1 - Maven (2:38) 2 - IntelliJ (2:06)" at bounding box center [135, 266] width 270 height 174
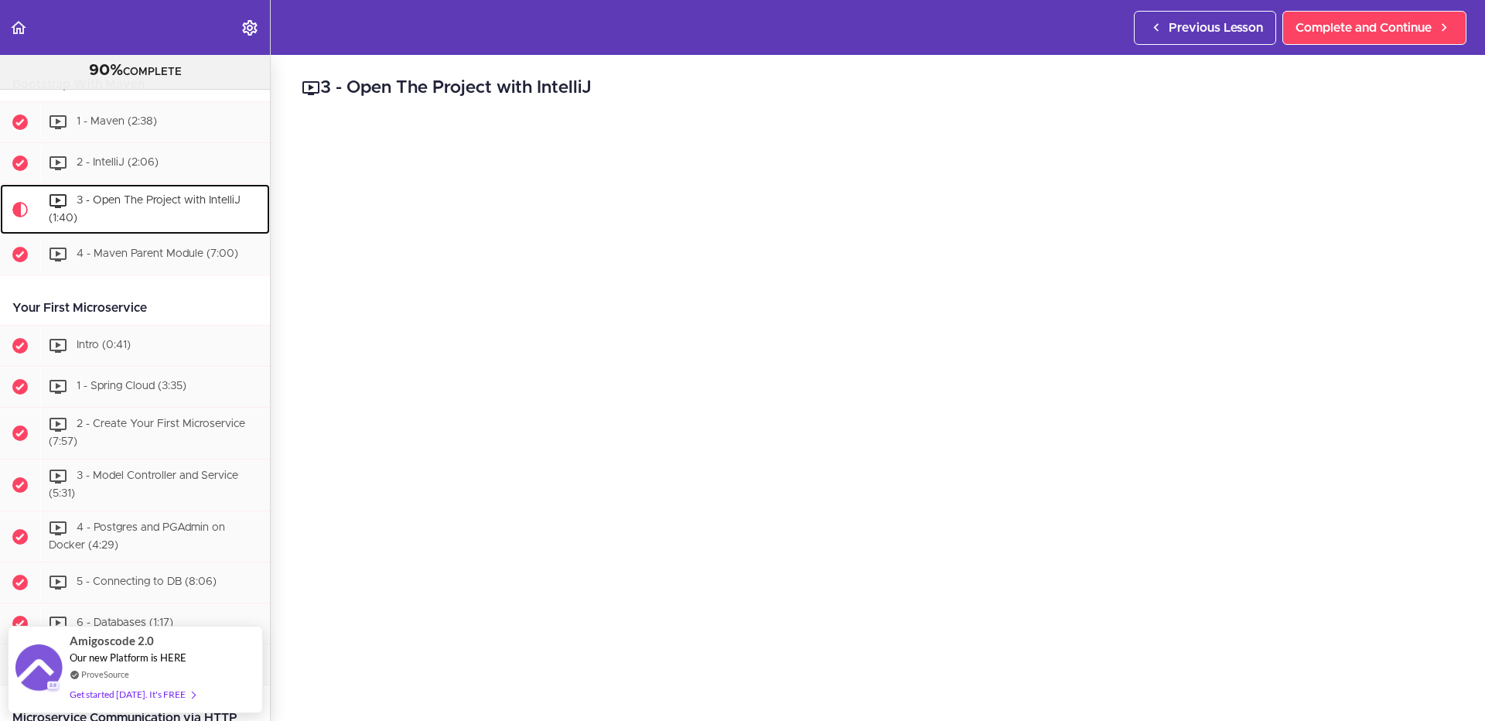
scroll to position [185, 0]
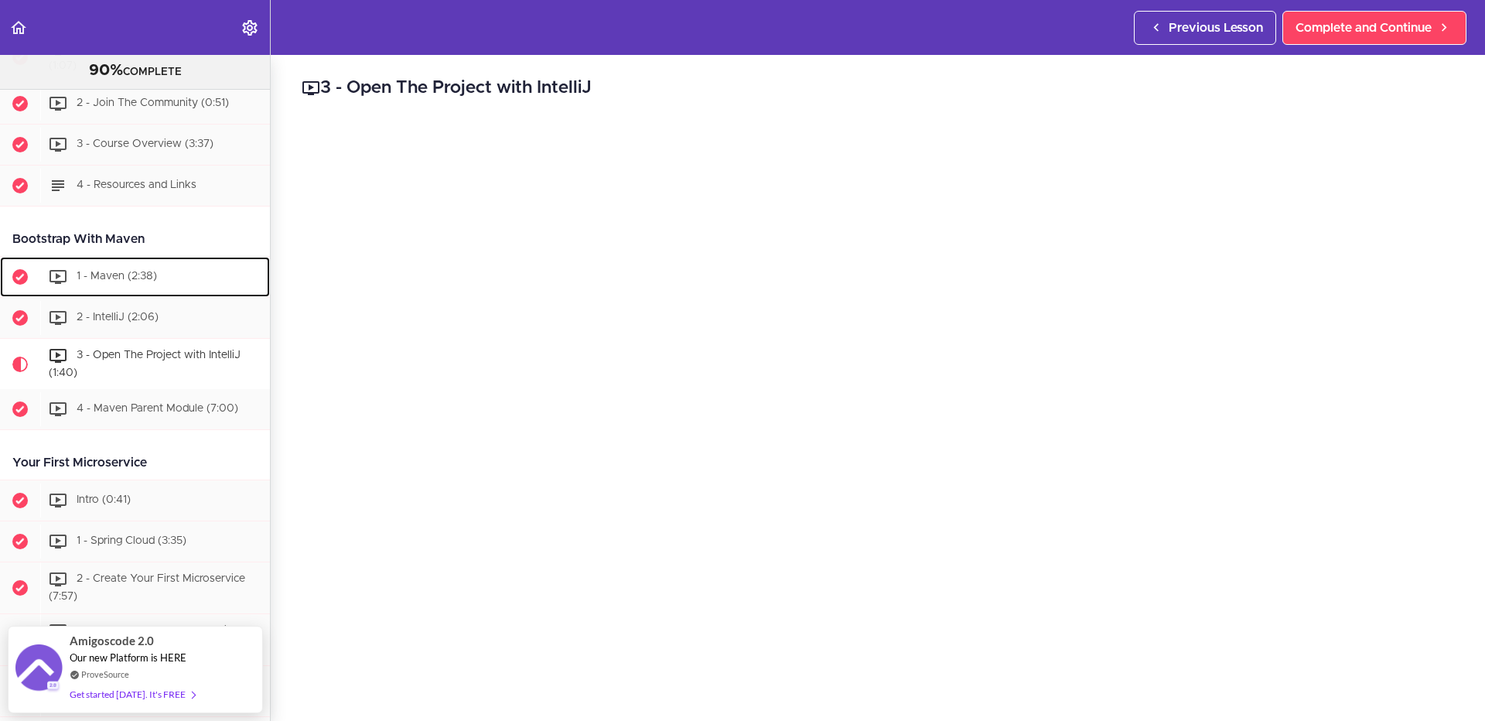
click at [137, 282] on div "1 - Maven (2:38)" at bounding box center [155, 277] width 230 height 34
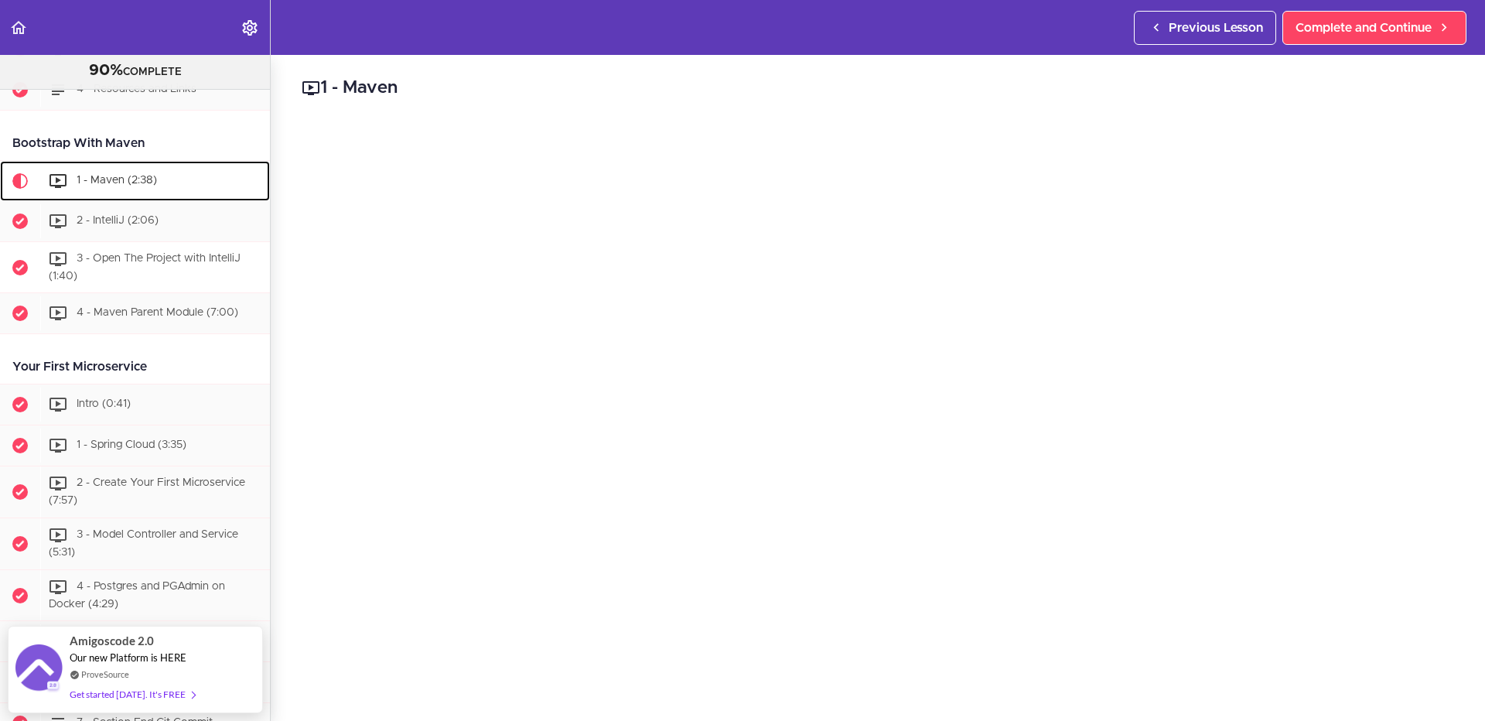
scroll to position [251, 0]
